Goal: Communication & Community: Answer question/provide support

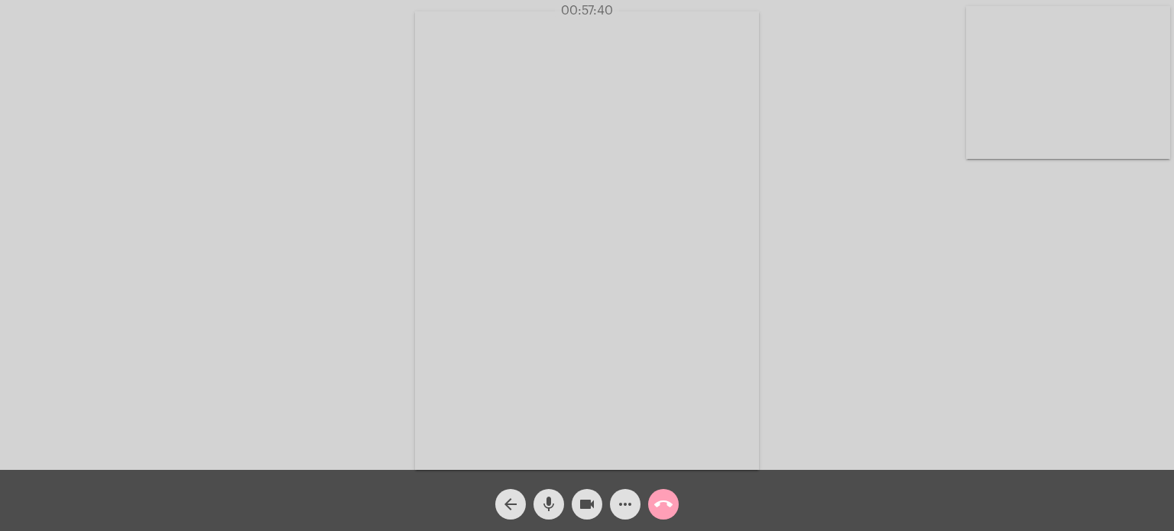
click at [659, 504] on mat-icon "call_end" at bounding box center [663, 504] width 18 height 18
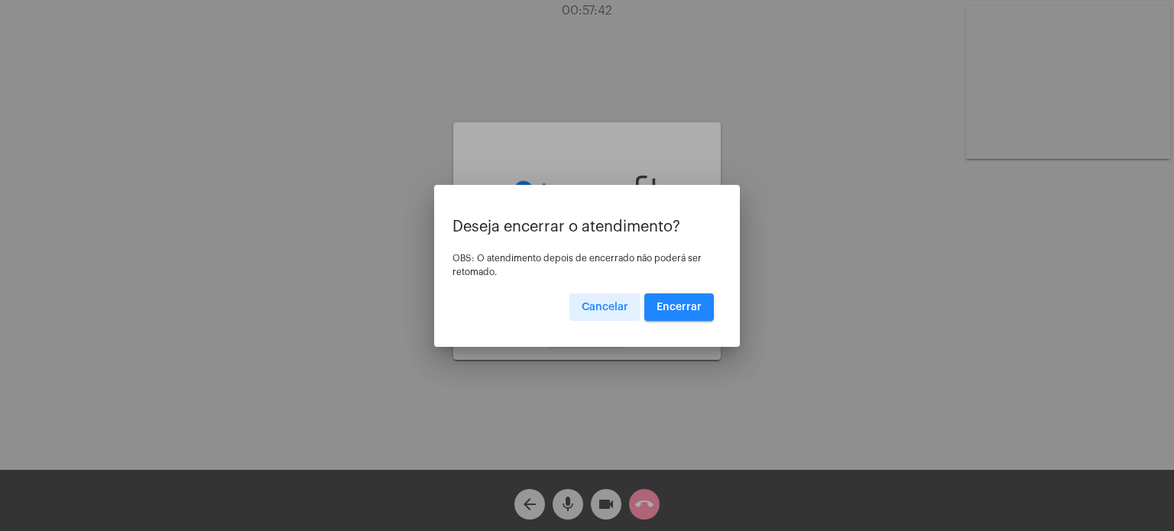
click at [691, 308] on span "Encerrar" at bounding box center [679, 307] width 45 height 11
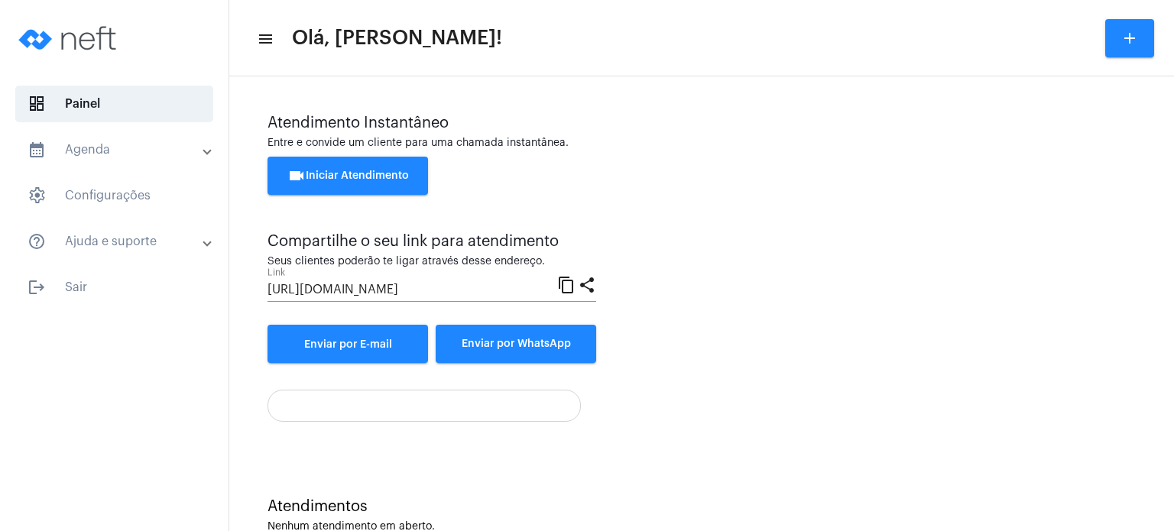
click at [529, 349] on span "Enviar por WhatsApp" at bounding box center [516, 344] width 109 height 11
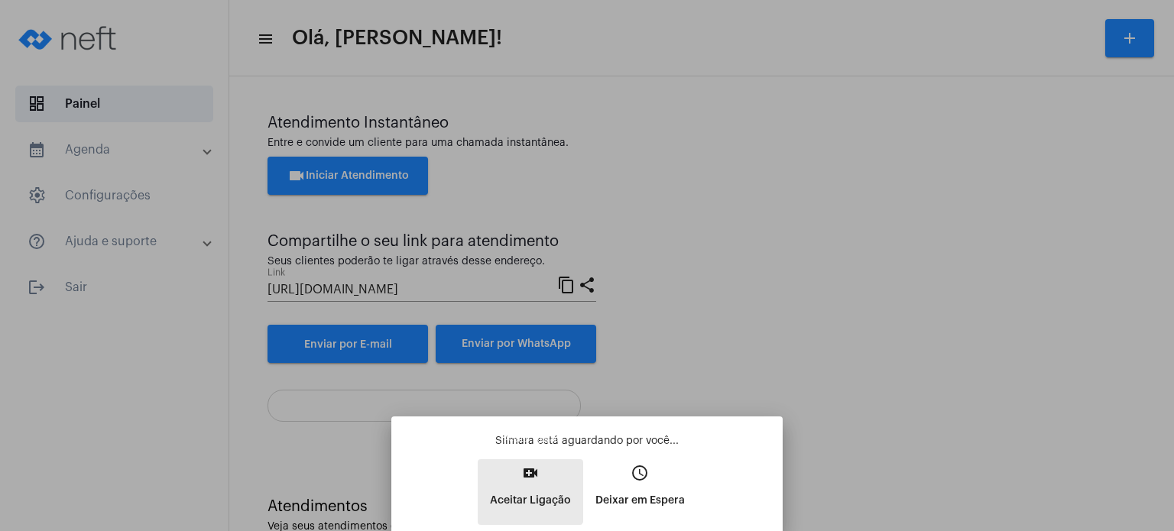
click at [505, 464] on button "video_call Aceitar Ligação" at bounding box center [530, 492] width 105 height 66
